Goal: Task Accomplishment & Management: Use online tool/utility

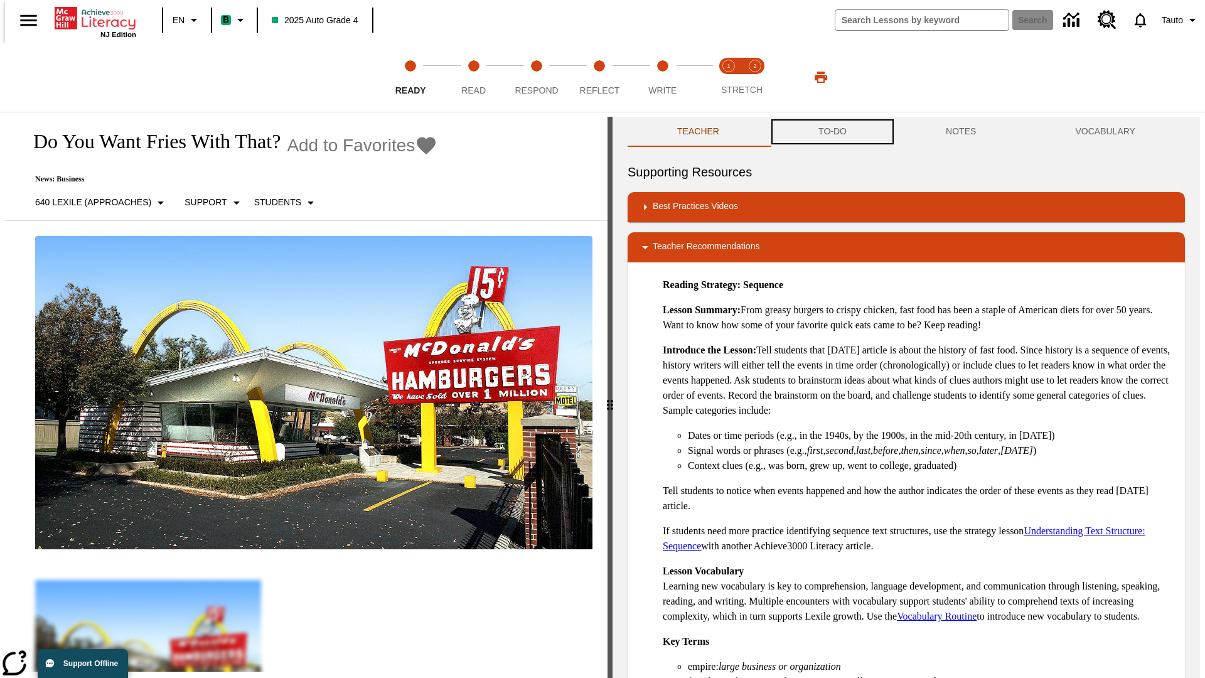
click at [831, 132] on button "TO-DO" at bounding box center [832, 132] width 127 height 30
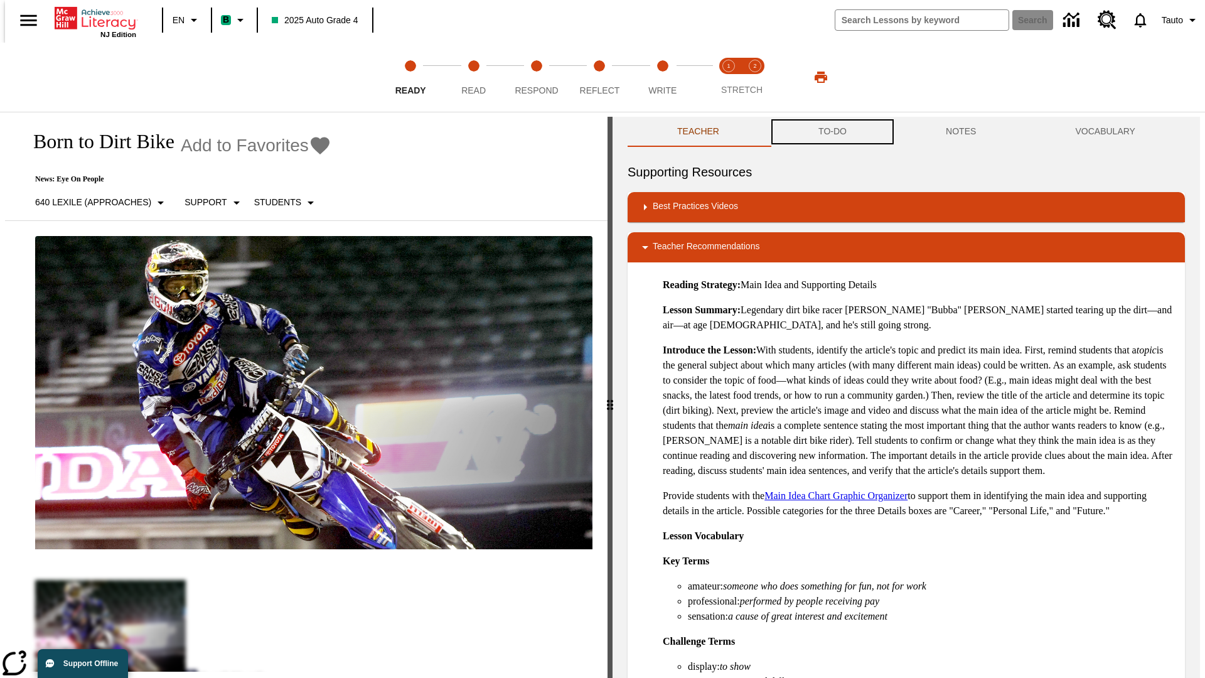
click at [831, 132] on button "TO-DO" at bounding box center [832, 132] width 127 height 30
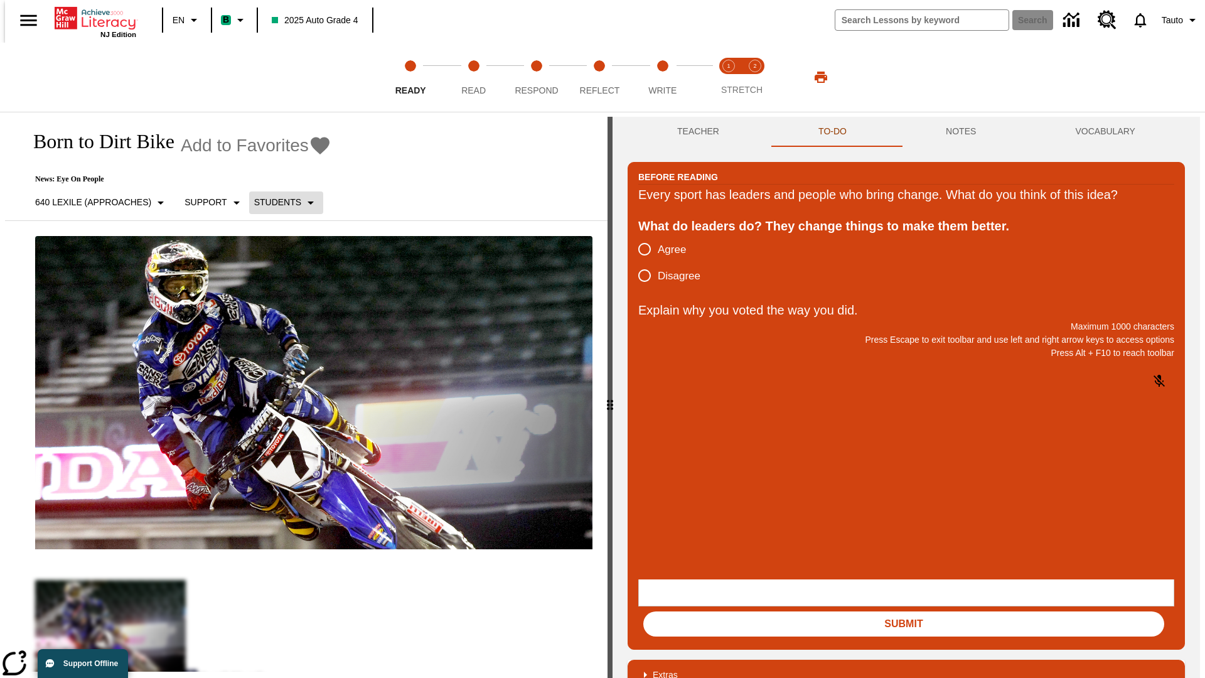
click at [279, 202] on p "Students" at bounding box center [277, 202] width 47 height 13
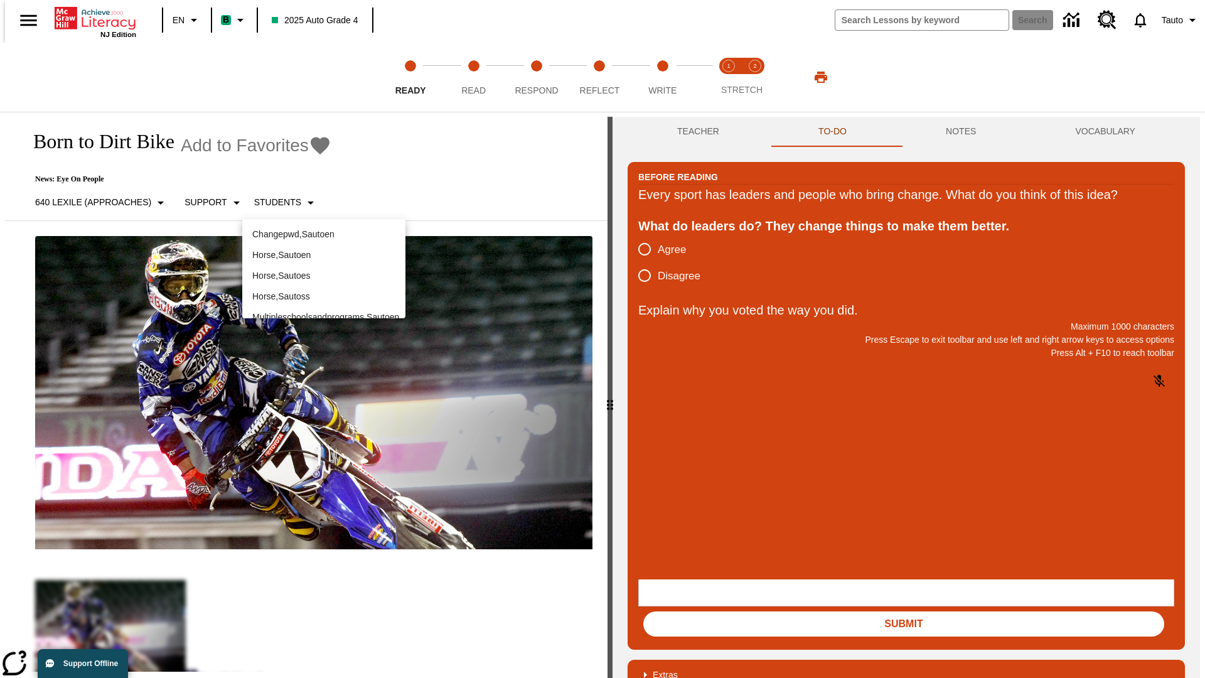
click at [324, 255] on p "Horse , Sautoen" at bounding box center [323, 254] width 143 height 13
